Goal: Book appointment/travel/reservation

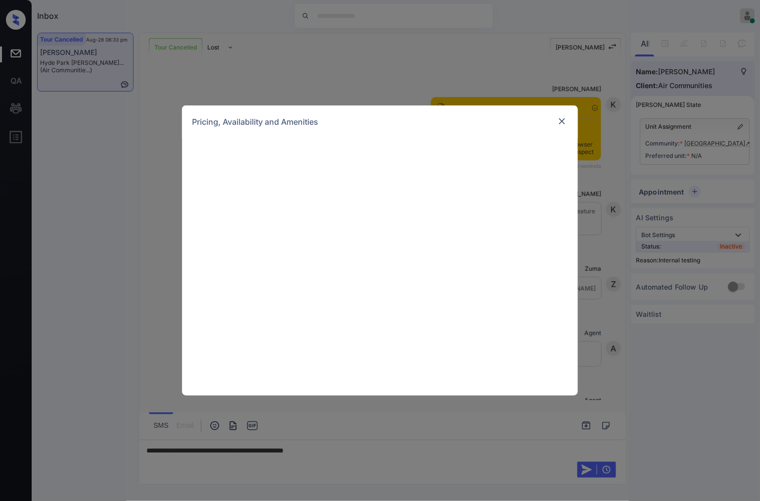
scroll to position [8695, 0]
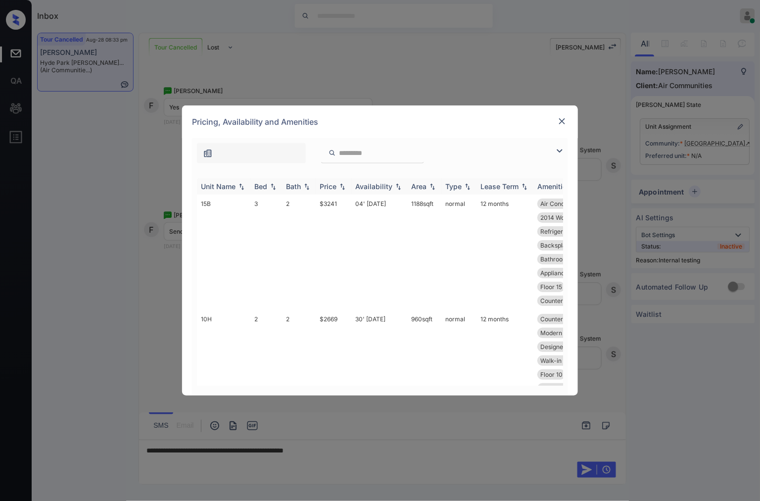
click at [344, 187] on img at bounding box center [342, 186] width 10 height 7
drag, startPoint x: 333, startPoint y: 203, endPoint x: 315, endPoint y: 200, distance: 18.5
click at [316, 200] on td "$2669" at bounding box center [334, 238] width 36 height 88
copy td "$2669"
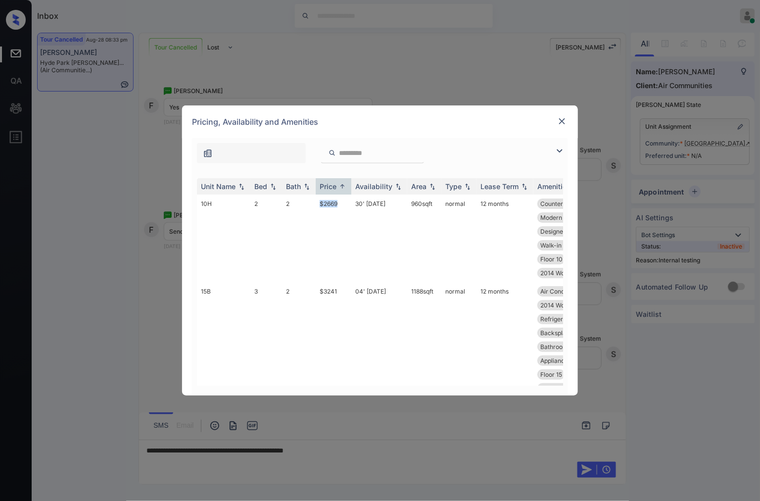
click at [565, 120] on img at bounding box center [562, 121] width 10 height 10
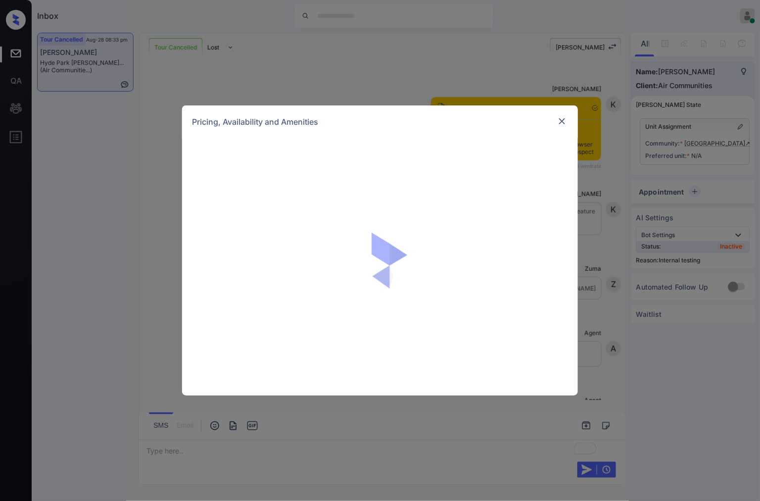
scroll to position [8768, 0]
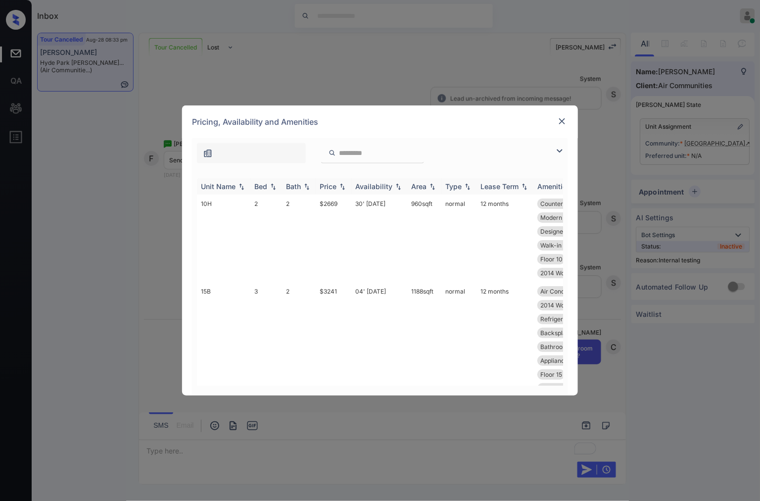
click at [344, 187] on img at bounding box center [342, 186] width 10 height 7
click at [327, 223] on td "$2669" at bounding box center [334, 238] width 36 height 88
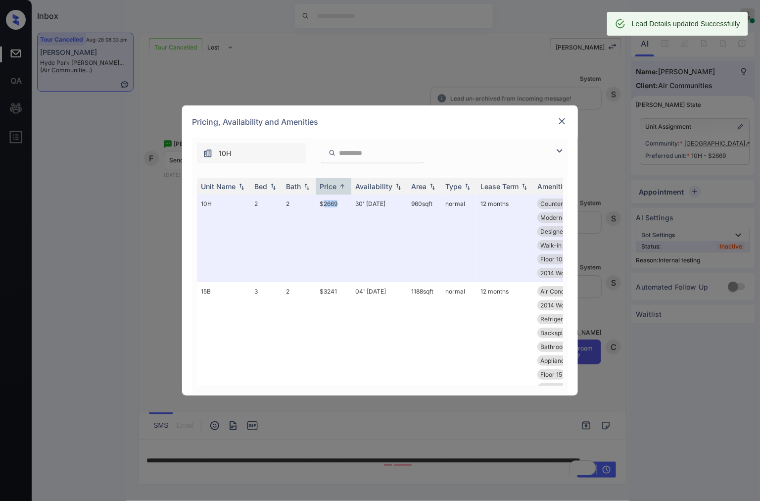
click at [566, 120] on img at bounding box center [562, 121] width 10 height 10
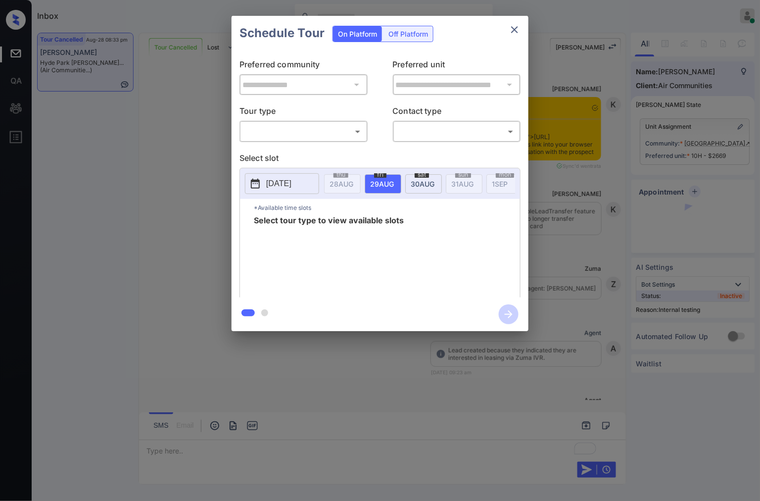
scroll to position [4215, 0]
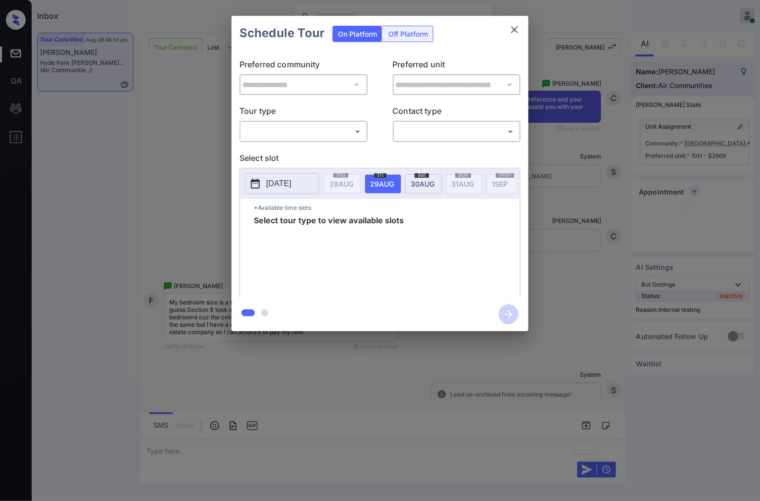
click at [333, 123] on body "Inbox Caroline Dacanay Online Set yourself offline Set yourself on break Profil…" at bounding box center [380, 250] width 760 height 501
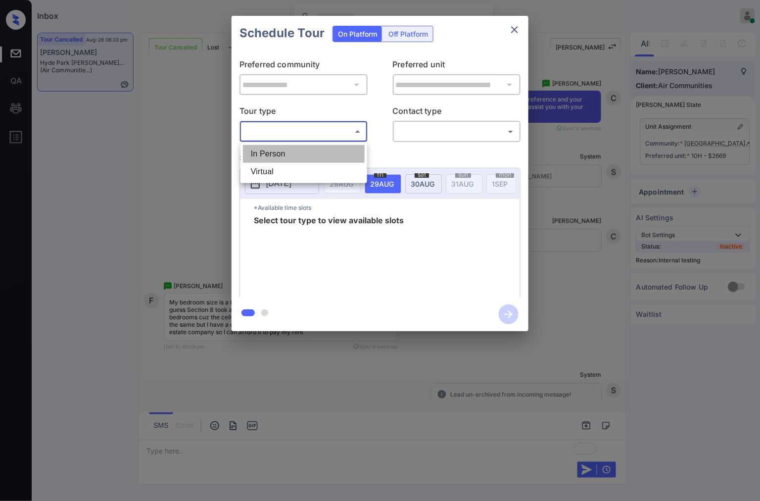
click at [335, 145] on li "In Person" at bounding box center [304, 154] width 122 height 18
type input "********"
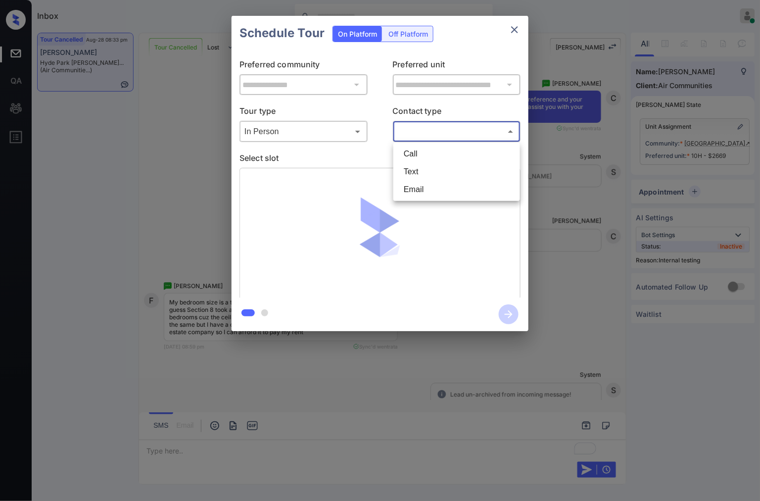
click at [414, 138] on body "Inbox Caroline Dacanay Online Set yourself offline Set yourself on break Profil…" at bounding box center [380, 250] width 760 height 501
click at [425, 172] on li "Text" at bounding box center [457, 172] width 122 height 18
type input "****"
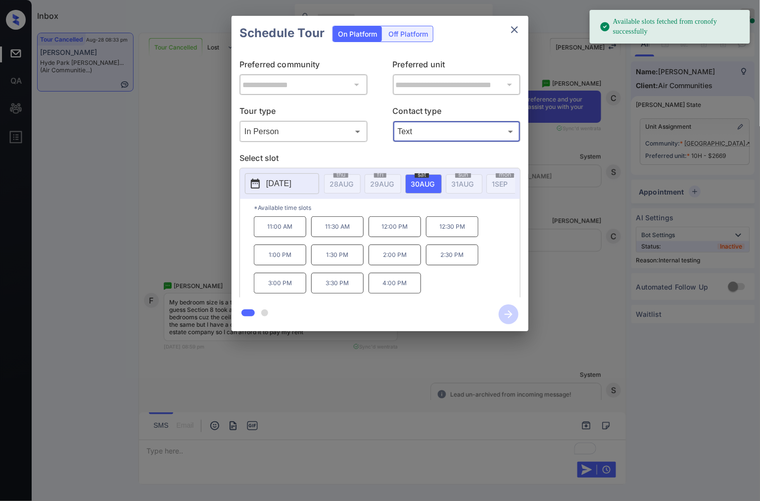
click at [291, 237] on p "11:00 AM" at bounding box center [280, 226] width 52 height 21
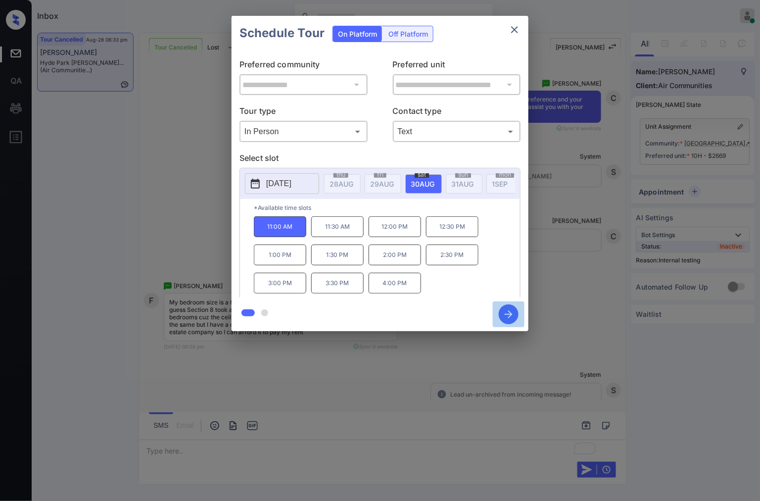
click at [502, 314] on icon "button" at bounding box center [509, 314] width 20 height 20
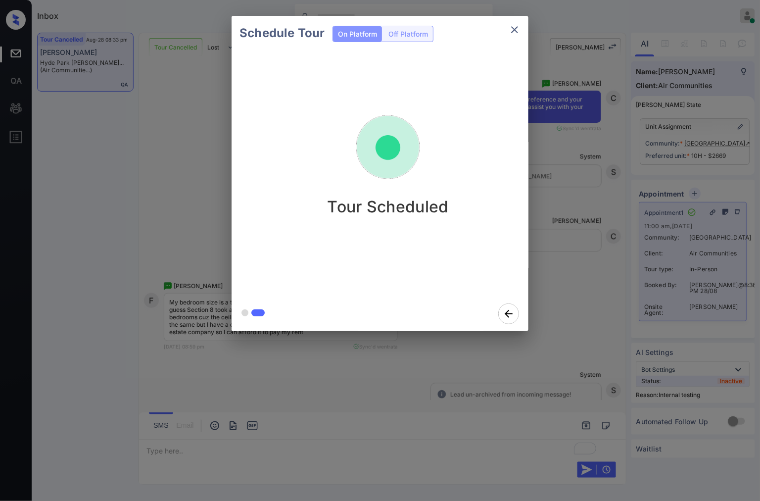
drag, startPoint x: 550, startPoint y: 261, endPoint x: 557, endPoint y: 256, distance: 8.2
click at [557, 256] on div "Schedule Tour On Platform Off Platform Tour Scheduled" at bounding box center [380, 173] width 760 height 347
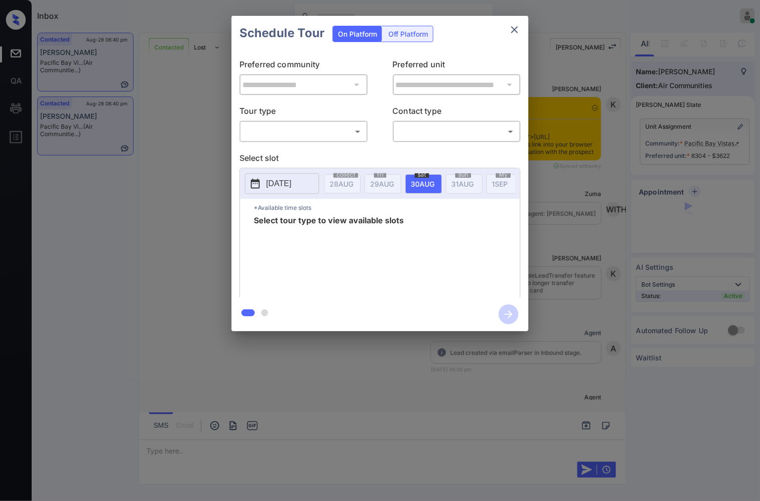
scroll to position [3474, 0]
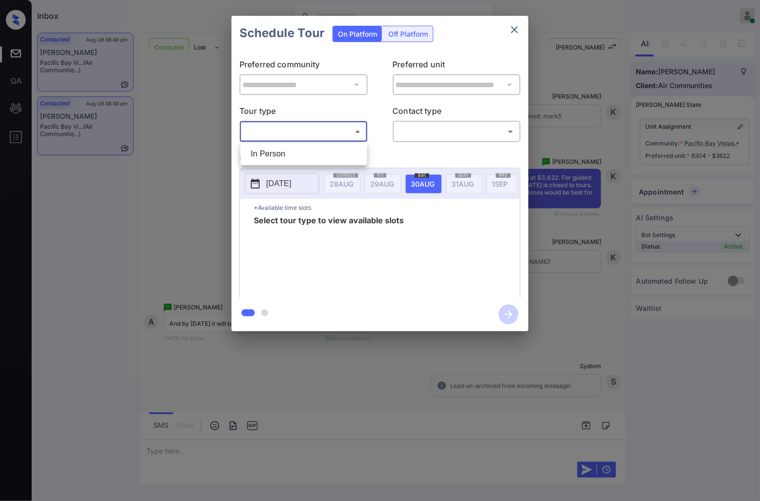
click at [346, 131] on body "Inbox Caroline Dacanay Online Set yourself offline Set yourself on break Profil…" at bounding box center [380, 250] width 760 height 501
click at [328, 150] on li "In Person" at bounding box center [304, 154] width 122 height 18
type input "********"
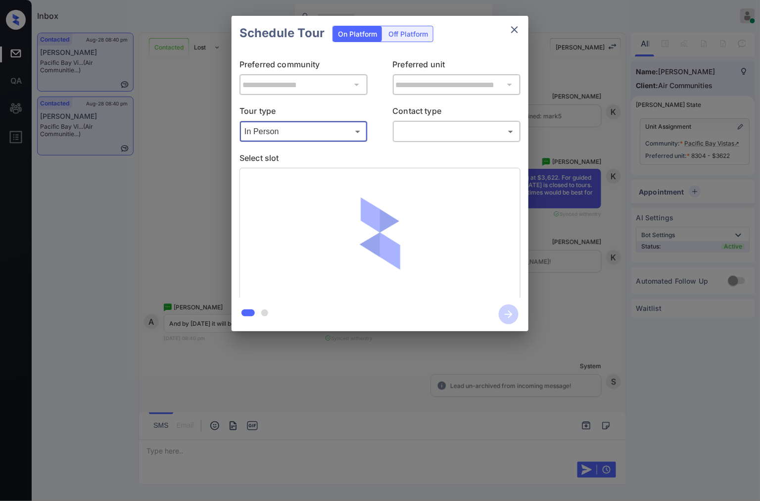
click at [447, 127] on body "Inbox Caroline Dacanay Online Set yourself offline Set yourself on break Profil…" at bounding box center [380, 250] width 760 height 501
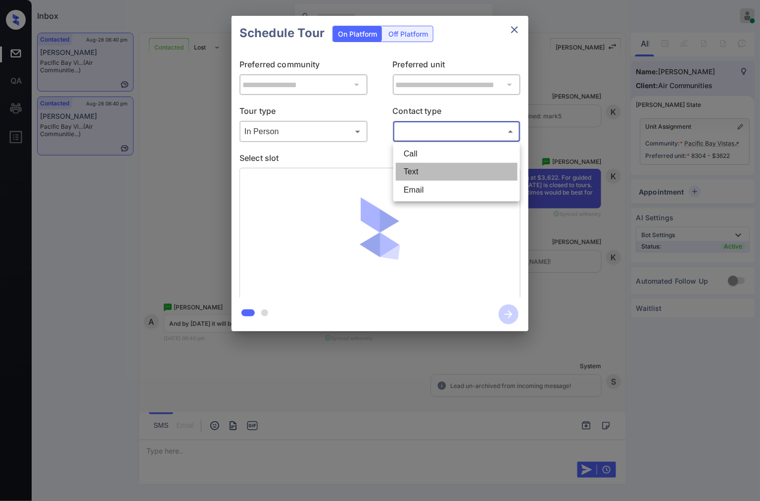
click at [443, 169] on li "Text" at bounding box center [457, 172] width 122 height 18
type input "****"
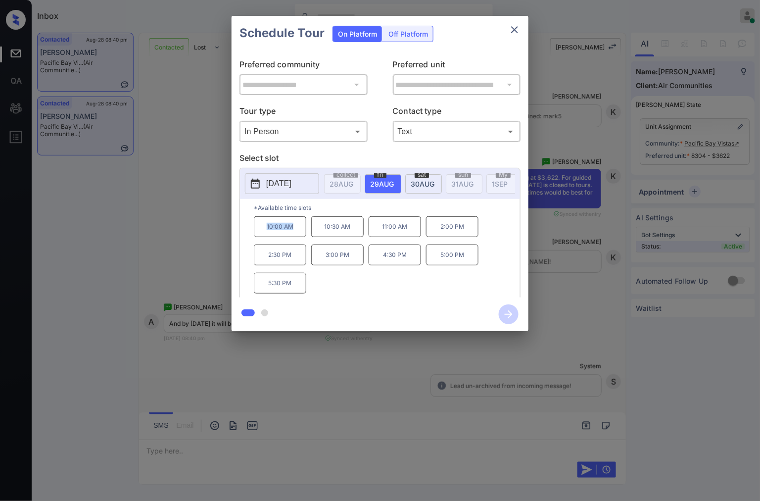
drag, startPoint x: 294, startPoint y: 238, endPoint x: 261, endPoint y: 236, distance: 33.2
click at [261, 236] on p "10:00 AM" at bounding box center [280, 226] width 52 height 21
copy p "10:00 AM"
drag, startPoint x: 412, startPoint y: 262, endPoint x: 383, endPoint y: 263, distance: 28.7
click at [383, 263] on p "4:30 PM" at bounding box center [395, 254] width 52 height 21
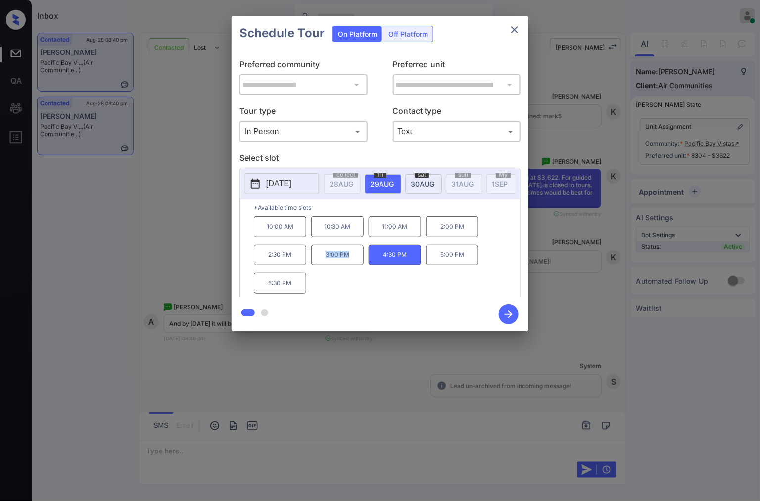
drag, startPoint x: 361, startPoint y: 262, endPoint x: 323, endPoint y: 261, distance: 38.1
click at [323, 261] on p "3:00 PM" at bounding box center [337, 254] width 52 height 21
copy p "3:00 PM"
drag, startPoint x: 294, startPoint y: 291, endPoint x: 269, endPoint y: 291, distance: 25.2
click at [269, 291] on p "5:30 PM" at bounding box center [280, 283] width 52 height 21
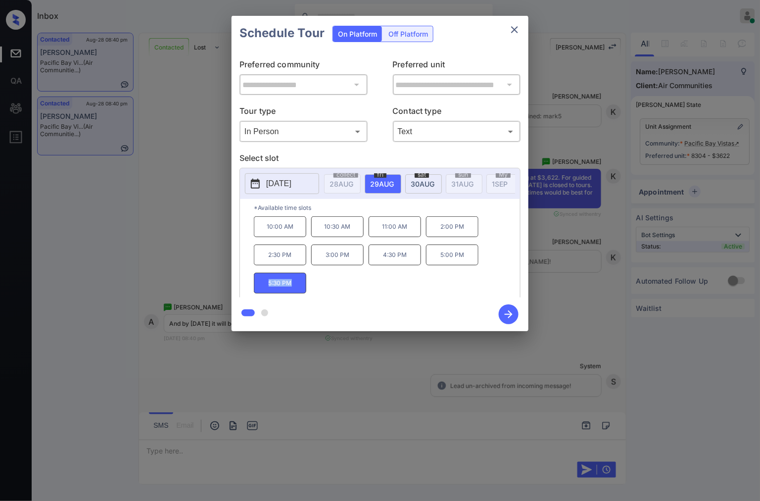
copy p "5:30 PM"
click at [513, 26] on icon "close" at bounding box center [515, 30] width 12 height 12
